Goal: Task Accomplishment & Management: Complete application form

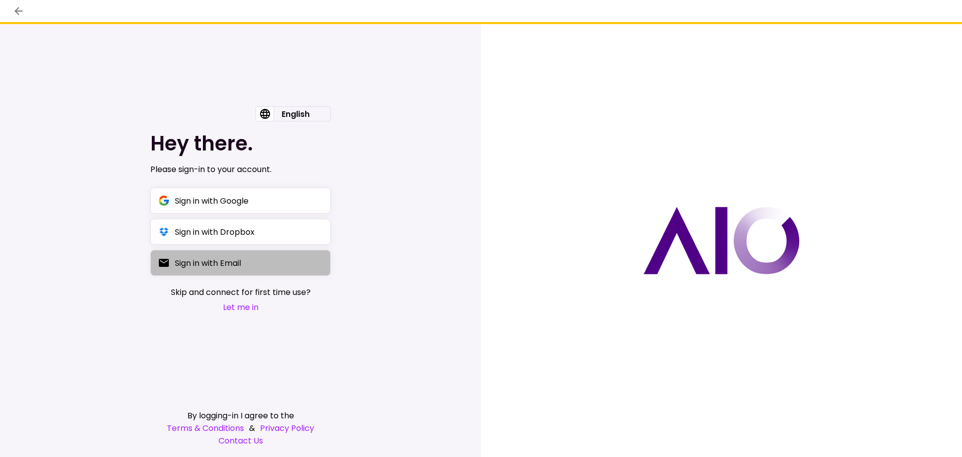
click at [223, 267] on div "Sign in with Email" at bounding box center [208, 263] width 66 height 13
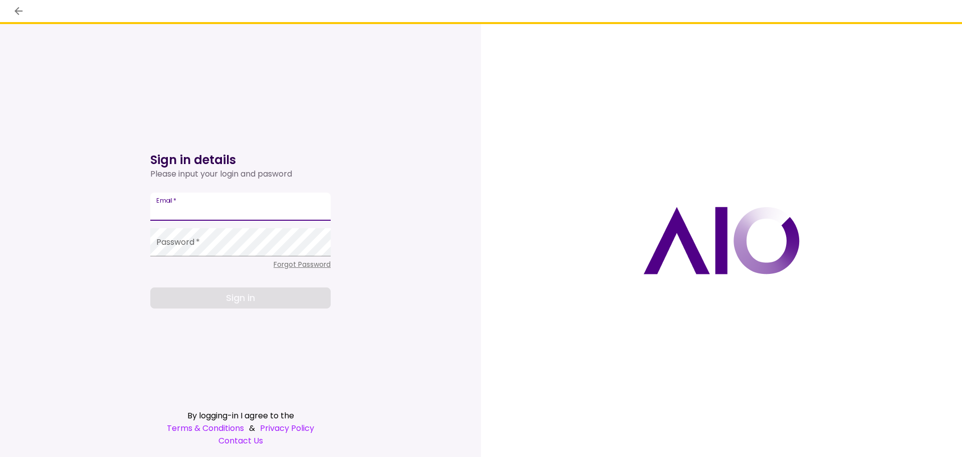
click at [200, 215] on input "Email   *" at bounding box center [240, 206] width 180 height 28
type input "**********"
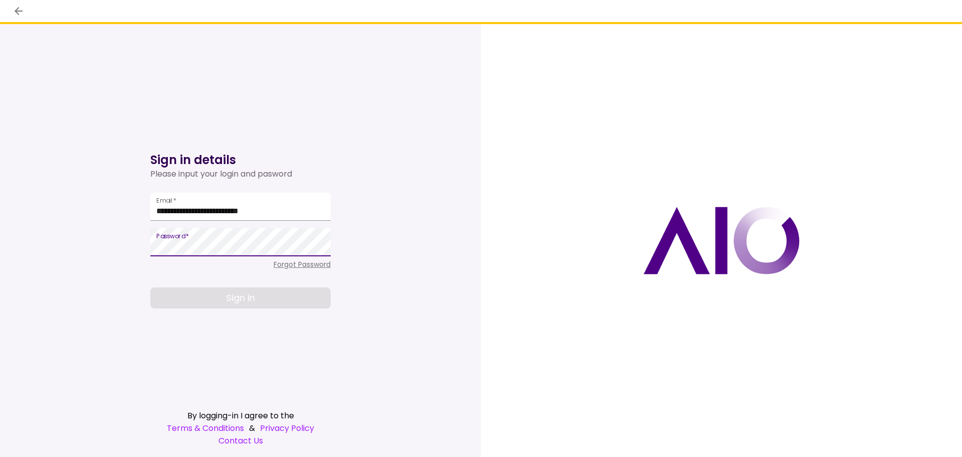
click at [17, 8] on icon "back" at bounding box center [19, 11] width 12 height 12
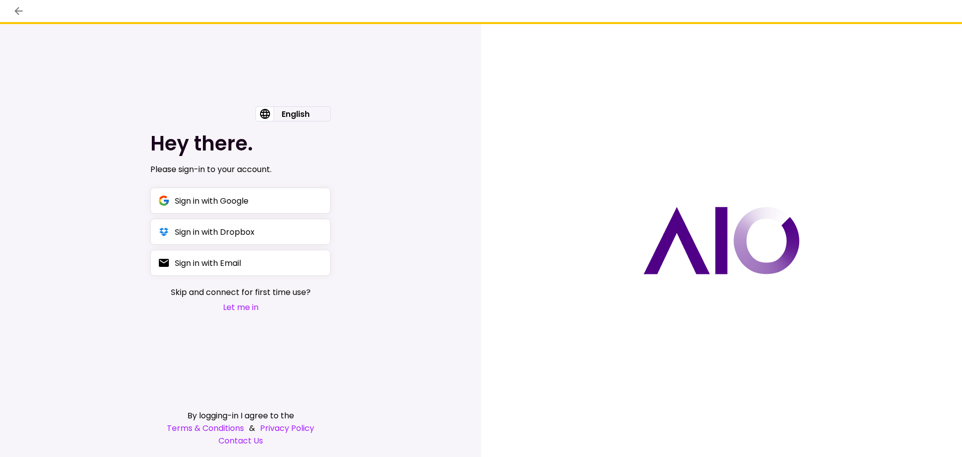
click at [231, 304] on button "Let me in" at bounding box center [241, 307] width 140 height 13
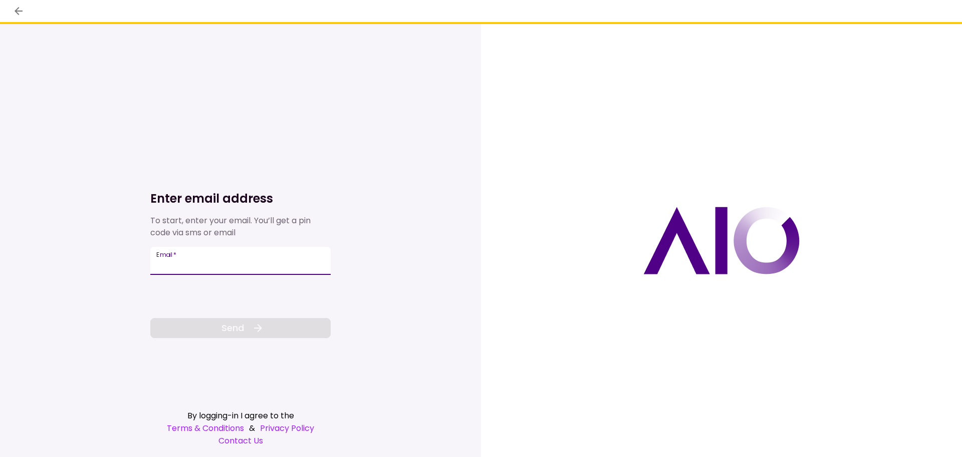
click at [215, 263] on input "Email   *" at bounding box center [240, 261] width 180 height 28
type input "**********"
click at [259, 322] on icon at bounding box center [258, 328] width 12 height 12
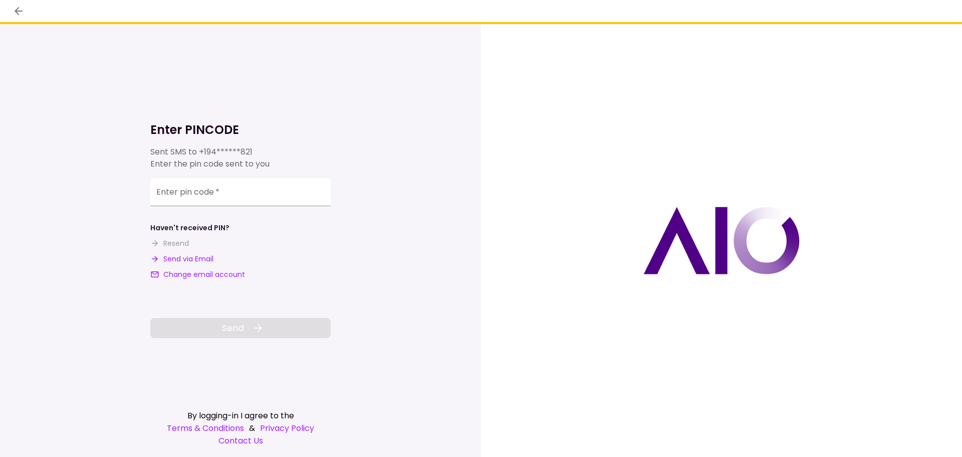
click at [190, 259] on button "Send via Email" at bounding box center [181, 259] width 63 height 11
click at [235, 195] on input "**********" at bounding box center [240, 192] width 180 height 28
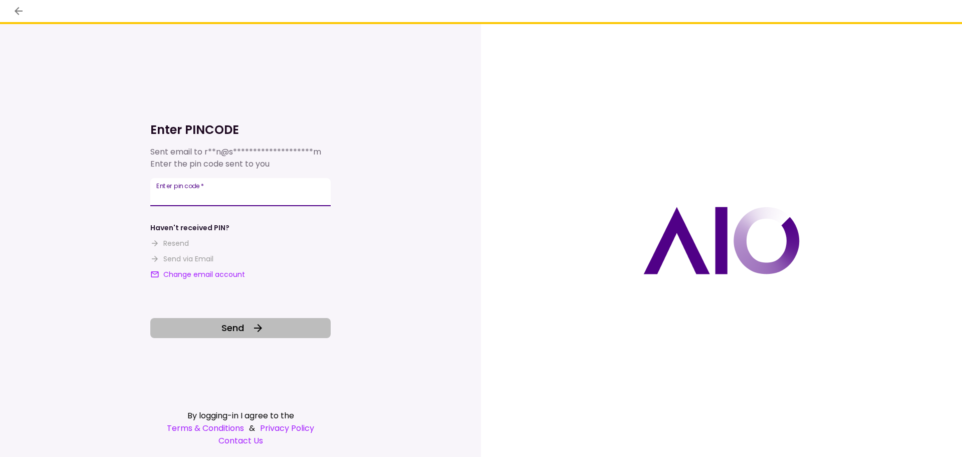
type input "******"
click at [246, 329] on button "Send" at bounding box center [240, 328] width 180 height 20
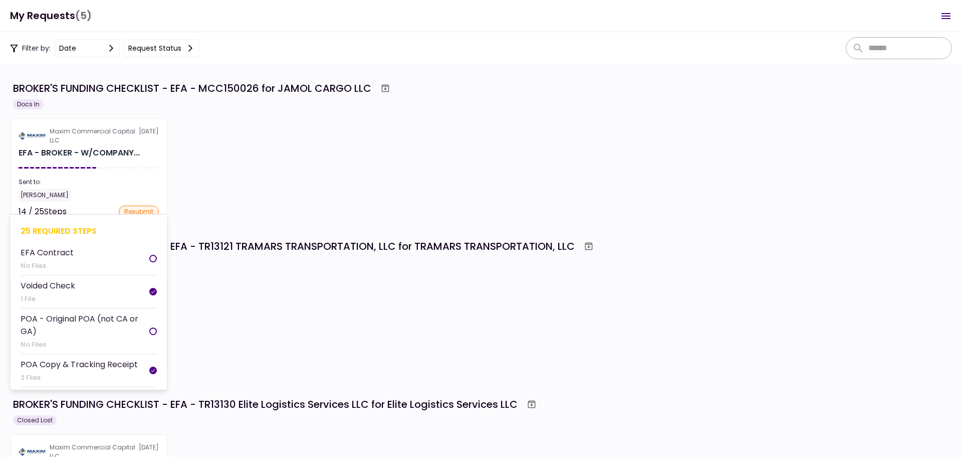
click at [146, 178] on div "Sent to:" at bounding box center [89, 181] width 140 height 9
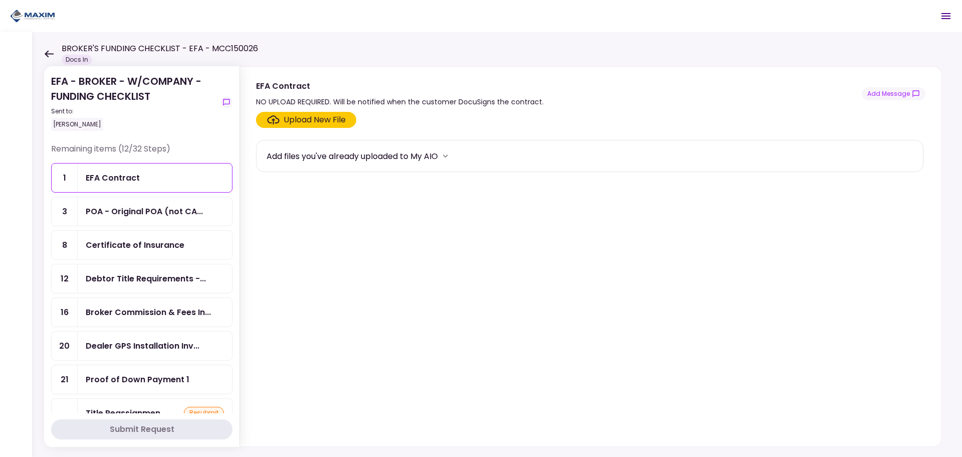
scroll to position [150, 0]
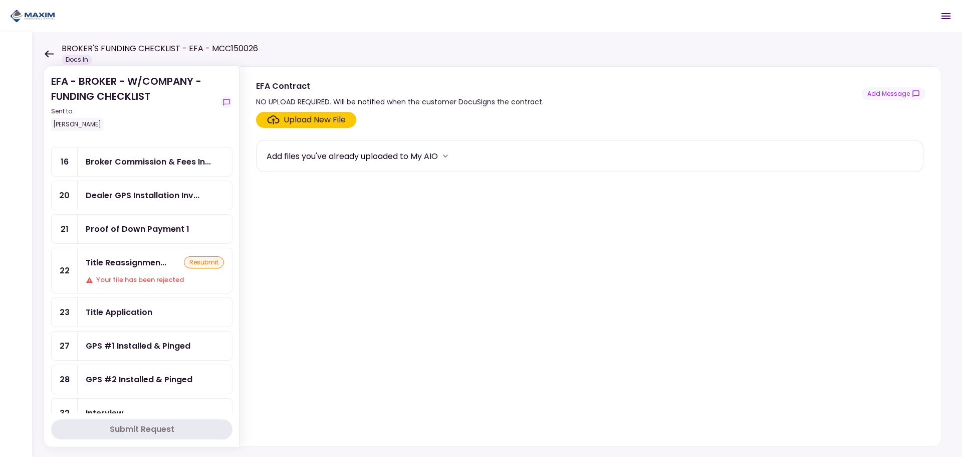
click at [147, 272] on div "Title Reassignmen... resubmit Your file has been rejected" at bounding box center [155, 270] width 154 height 45
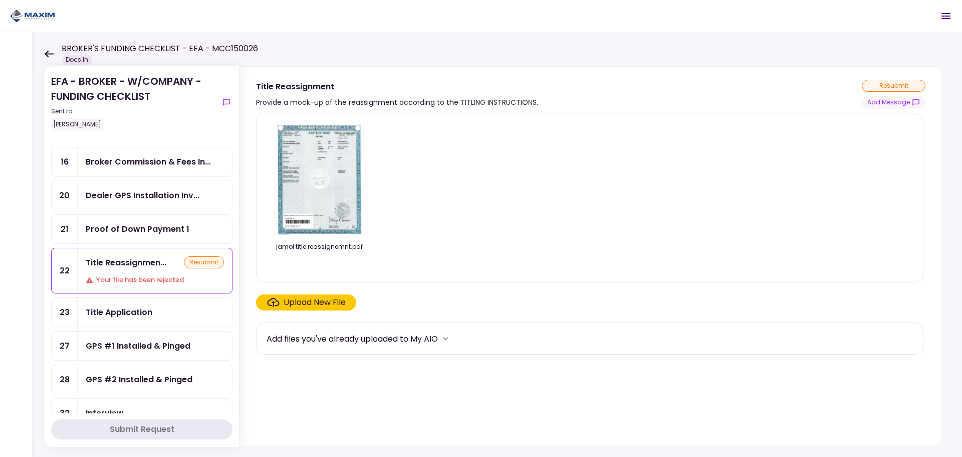
click at [871, 84] on div "resubmit" at bounding box center [894, 86] width 64 height 12
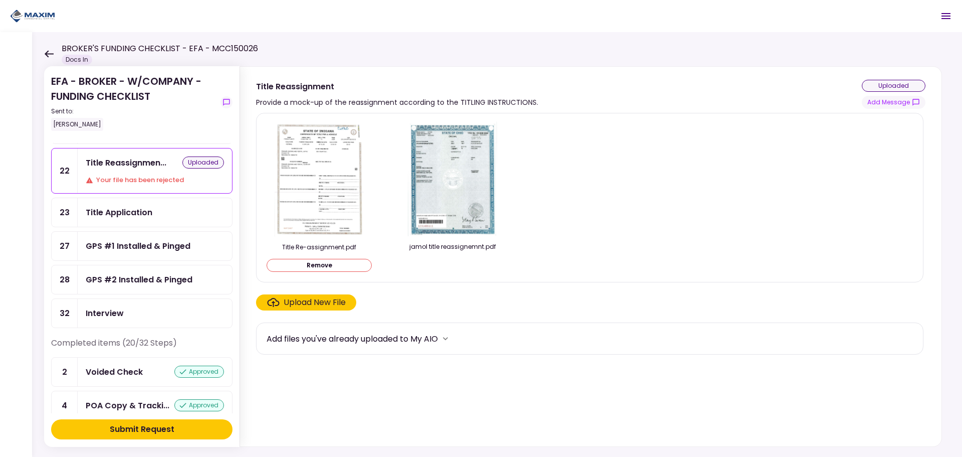
scroll to position [251, 0]
click at [161, 250] on div "GPS #1 Installed & Pinged" at bounding box center [138, 245] width 105 height 13
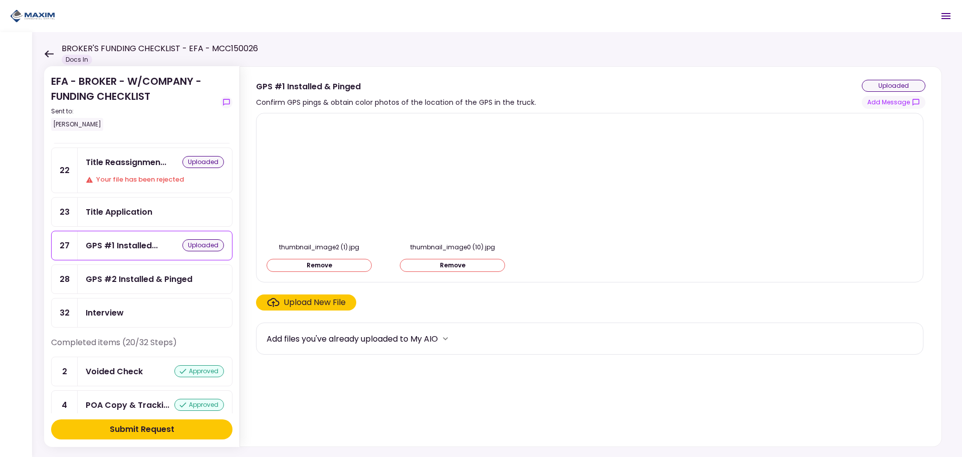
click at [130, 284] on div "GPS #2 Installed & Pinged" at bounding box center [139, 279] width 107 height 13
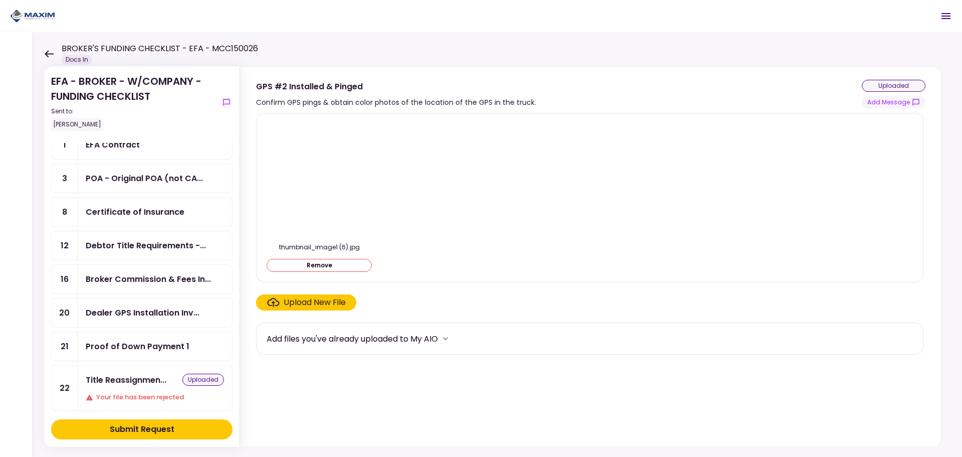
scroll to position [50, 0]
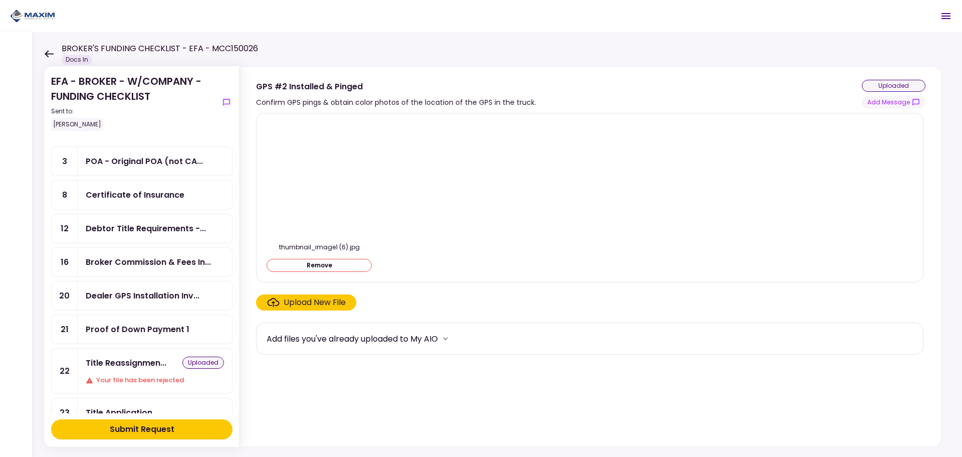
click at [163, 325] on div "Proof of Down Payment 1" at bounding box center [138, 329] width 104 height 13
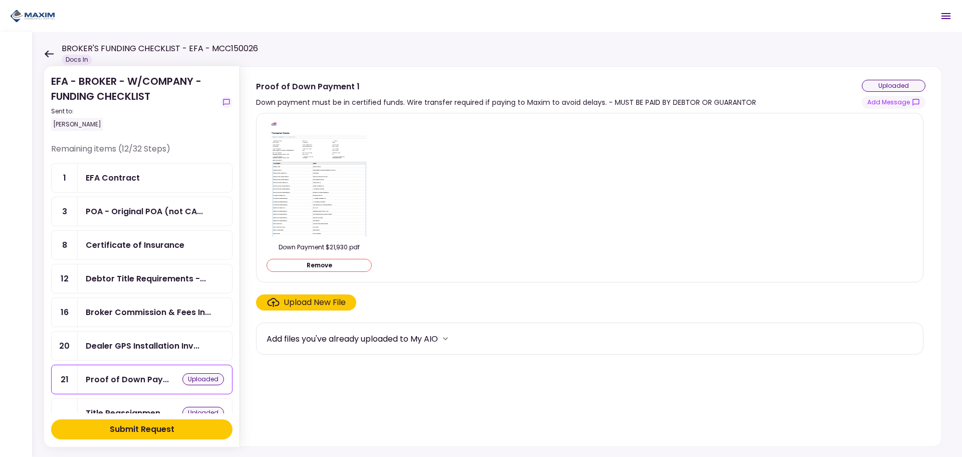
click at [140, 428] on div "Submit Request" at bounding box center [142, 429] width 65 height 12
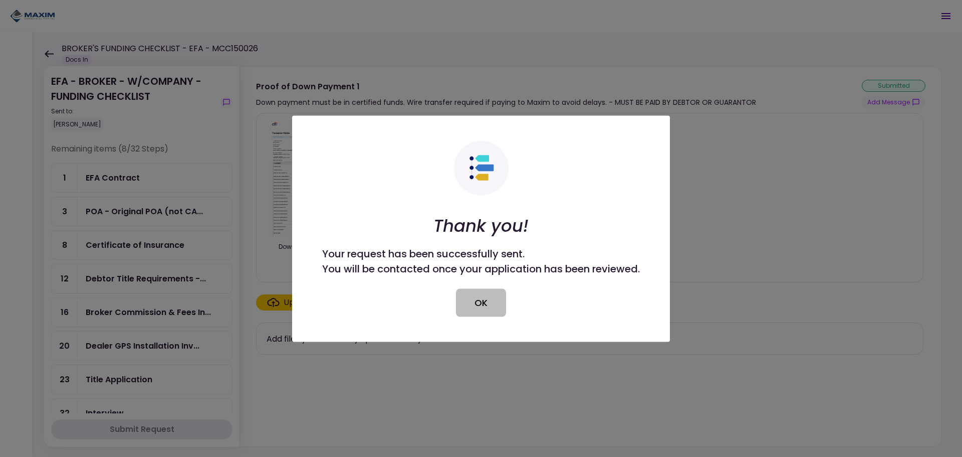
click at [474, 309] on button "OK" at bounding box center [481, 302] width 50 height 28
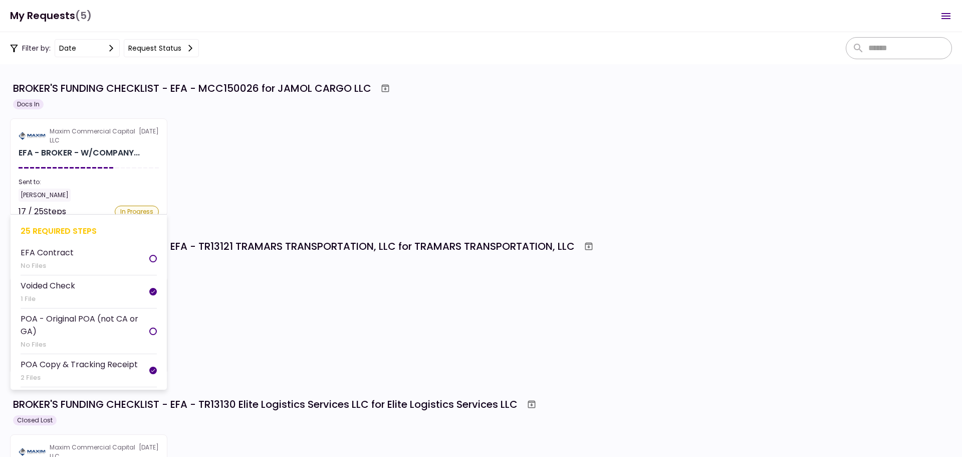
click at [105, 185] on div "Sent to:" at bounding box center [89, 181] width 140 height 9
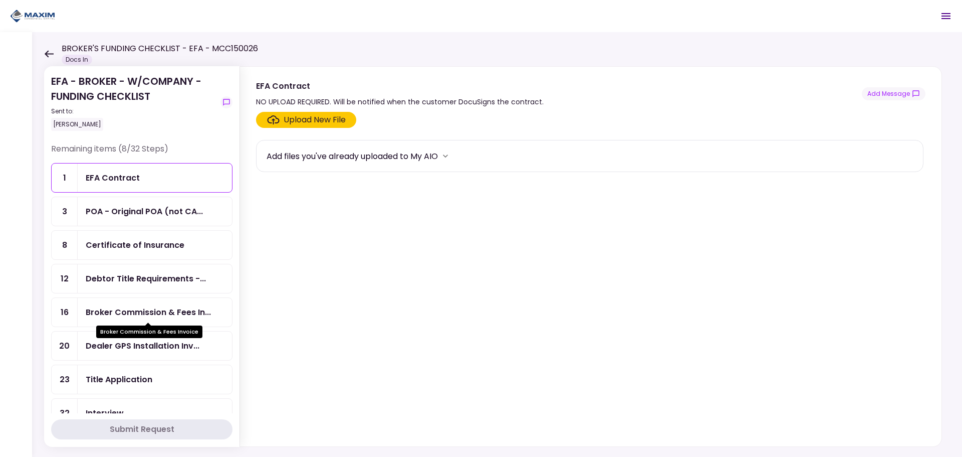
click at [164, 312] on div "Broker Commission & Fees In..." at bounding box center [148, 312] width 125 height 13
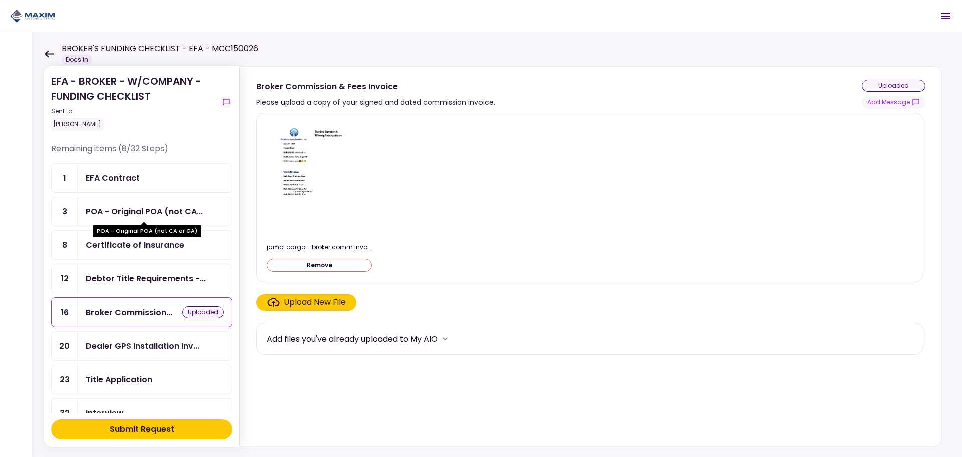
click at [114, 216] on div "POA - Original POA (not CA..." at bounding box center [144, 211] width 117 height 13
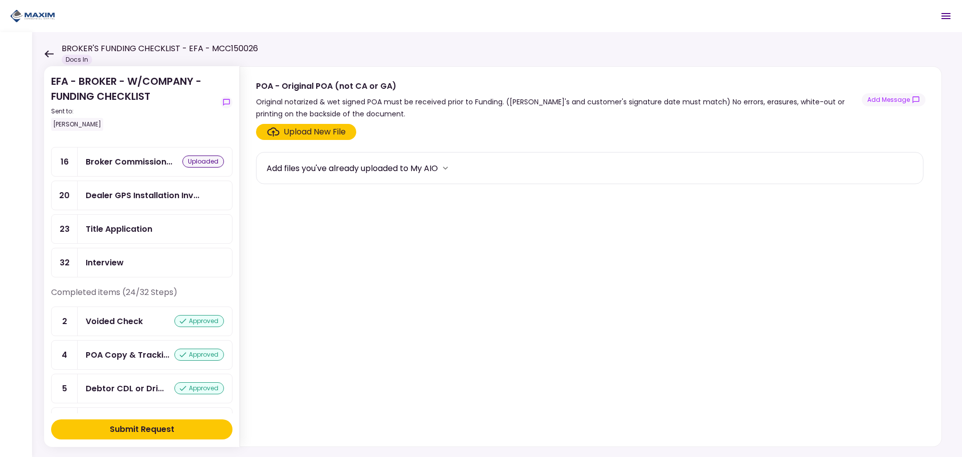
scroll to position [301, 0]
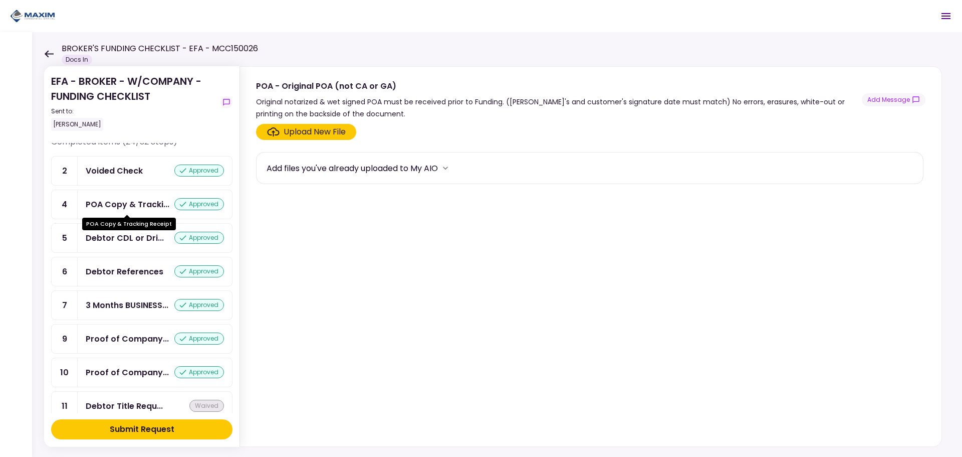
click at [133, 209] on div "POA Copy & Tracki..." at bounding box center [128, 204] width 84 height 13
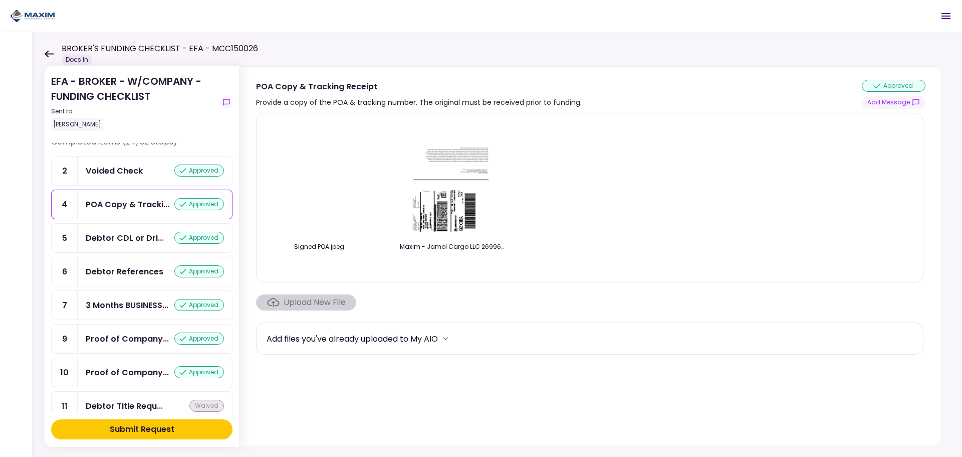
click at [450, 189] on img at bounding box center [452, 178] width 89 height 115
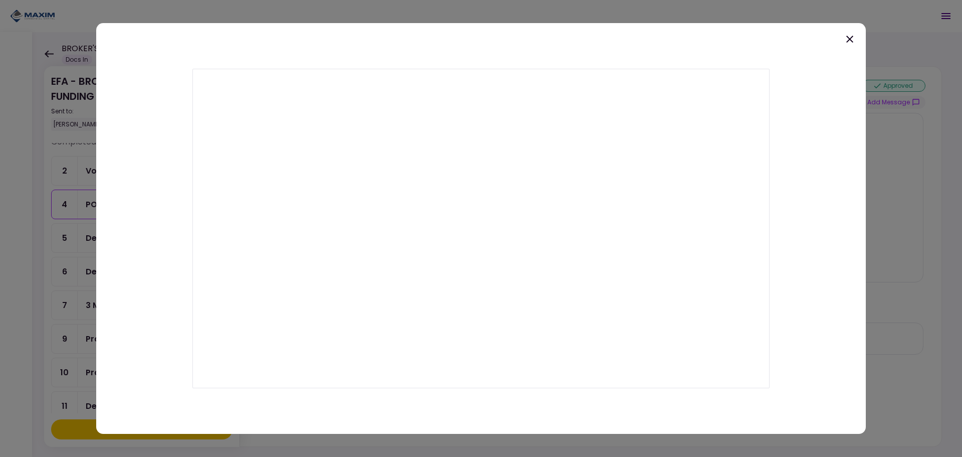
click at [845, 41] on icon at bounding box center [850, 39] width 12 height 12
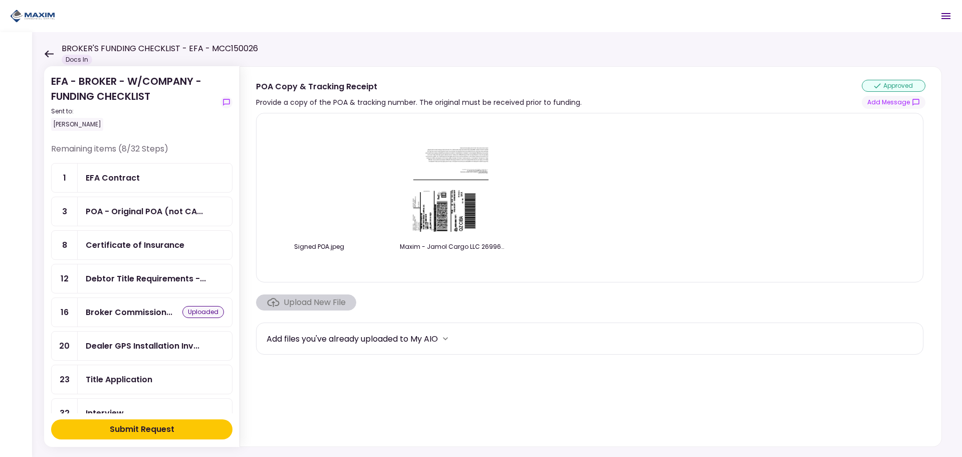
click at [139, 432] on div "Submit Request" at bounding box center [142, 429] width 65 height 12
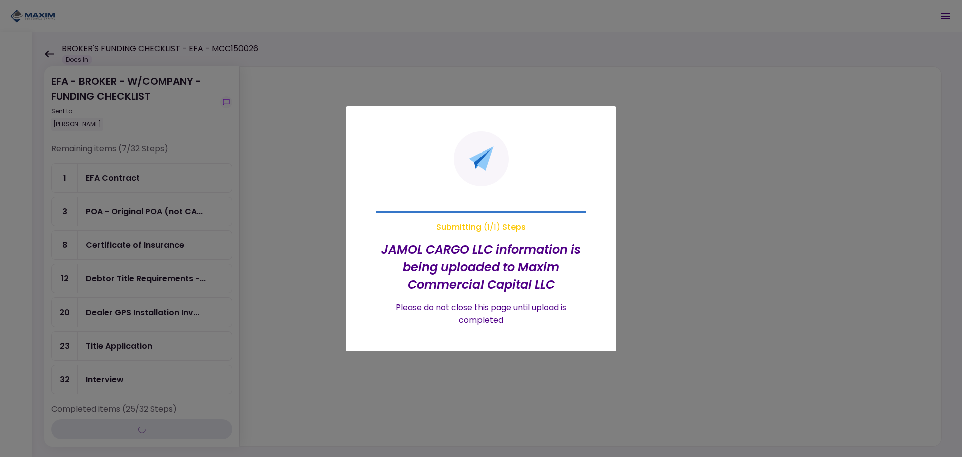
click at [346, 278] on section "Submitting ( 1 / 1 ) Steps JAMOL CARGO LLC information is being uploaded to Max…" at bounding box center [481, 228] width 271 height 245
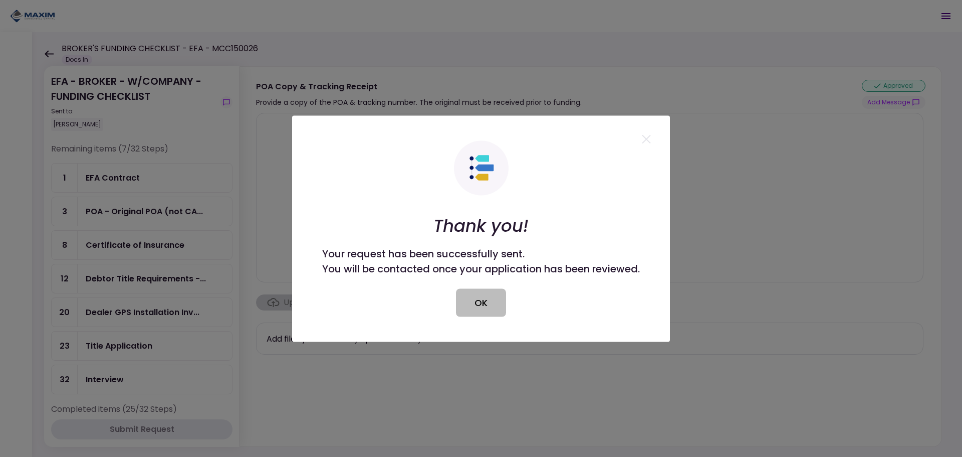
click at [482, 302] on button "OK" at bounding box center [481, 302] width 50 height 28
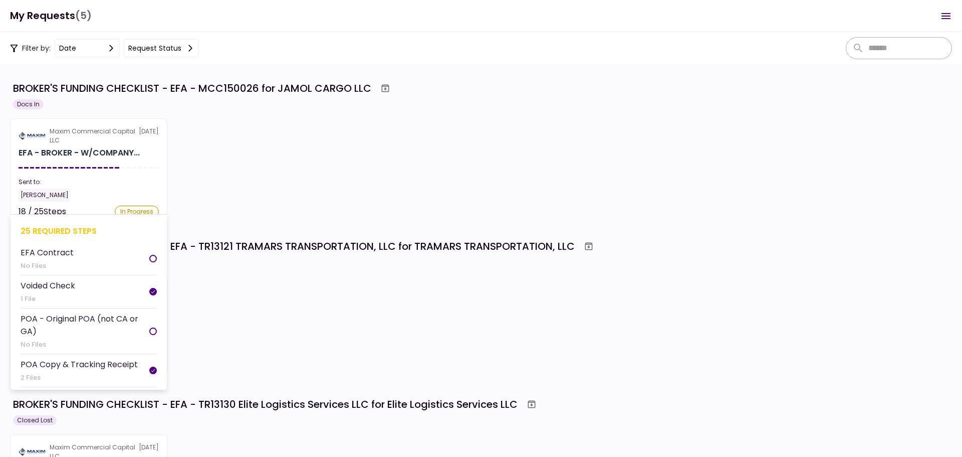
click at [87, 153] on div "EFA - BROKER - W/COMPANY..." at bounding box center [79, 153] width 121 height 12
